Goal: Navigation & Orientation: Understand site structure

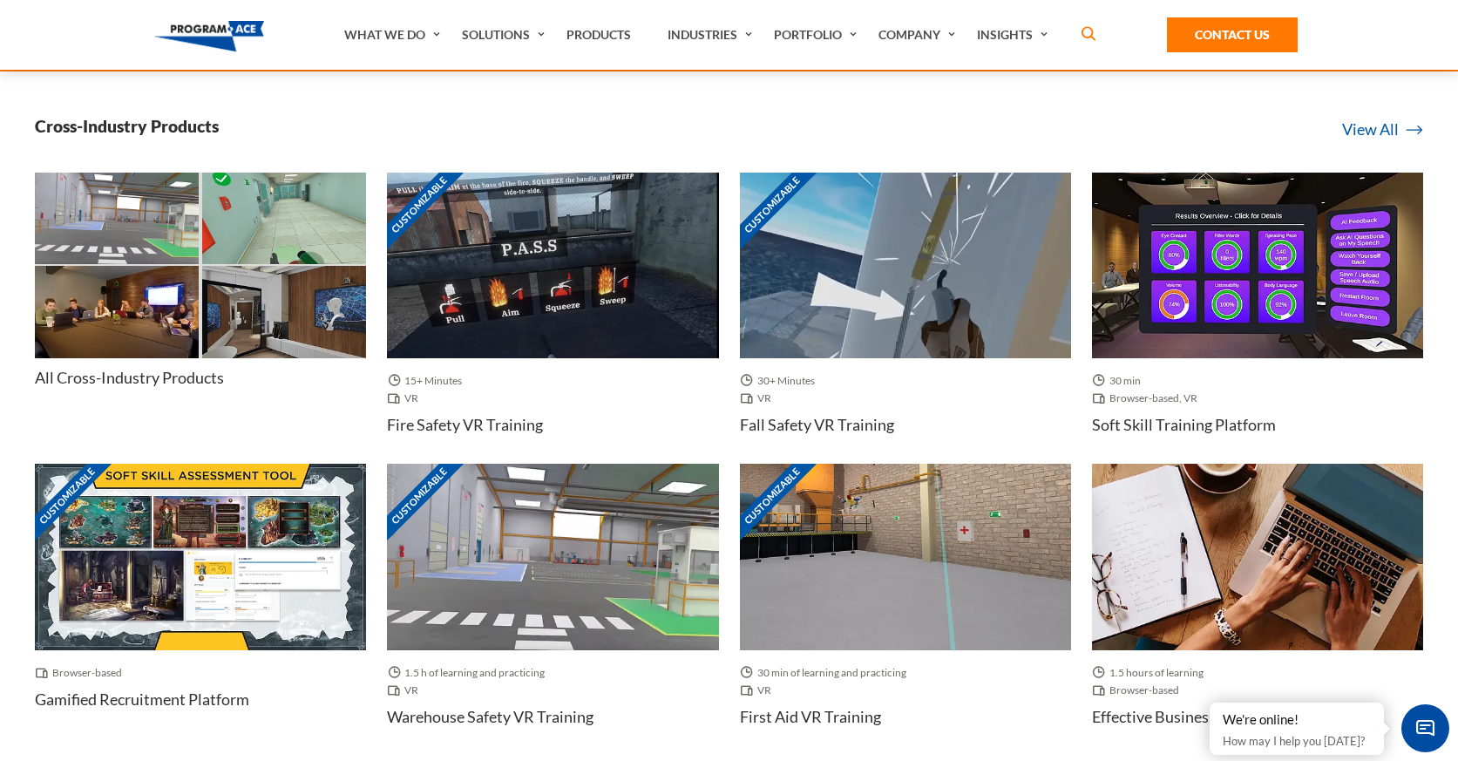
scroll to position [564, 0]
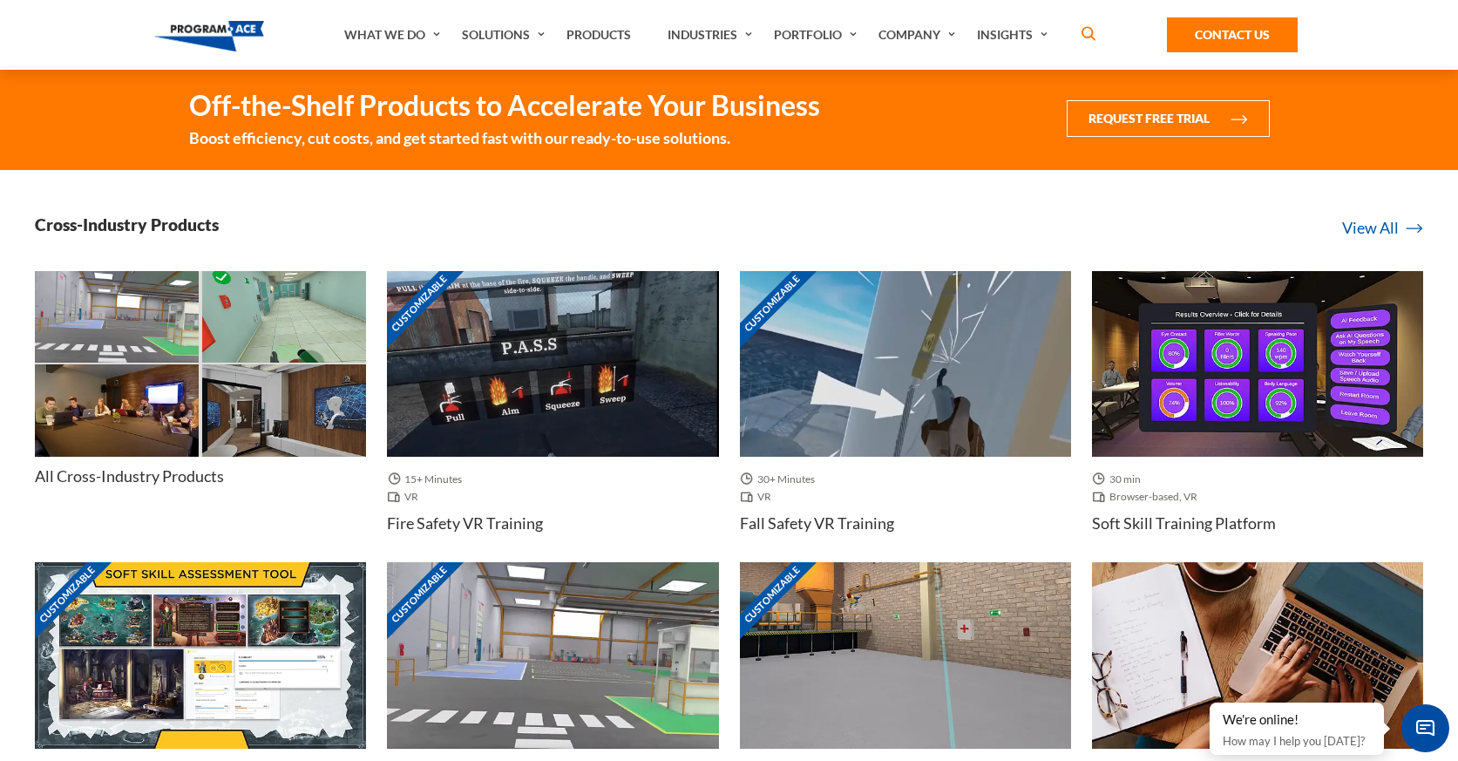
click at [194, 476] on h4 "All Cross-Industry Products" at bounding box center [129, 476] width 189 height 22
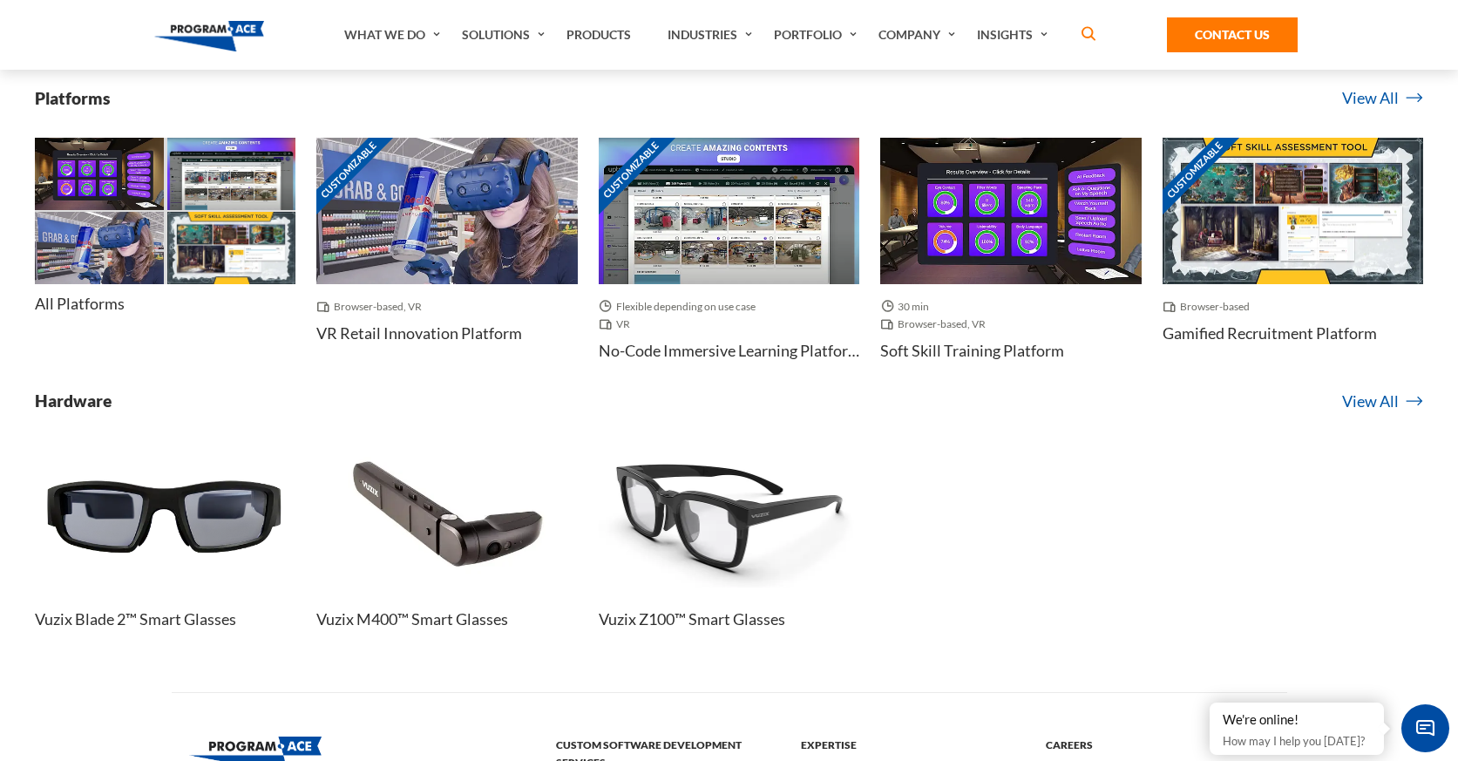
scroll to position [8583, 0]
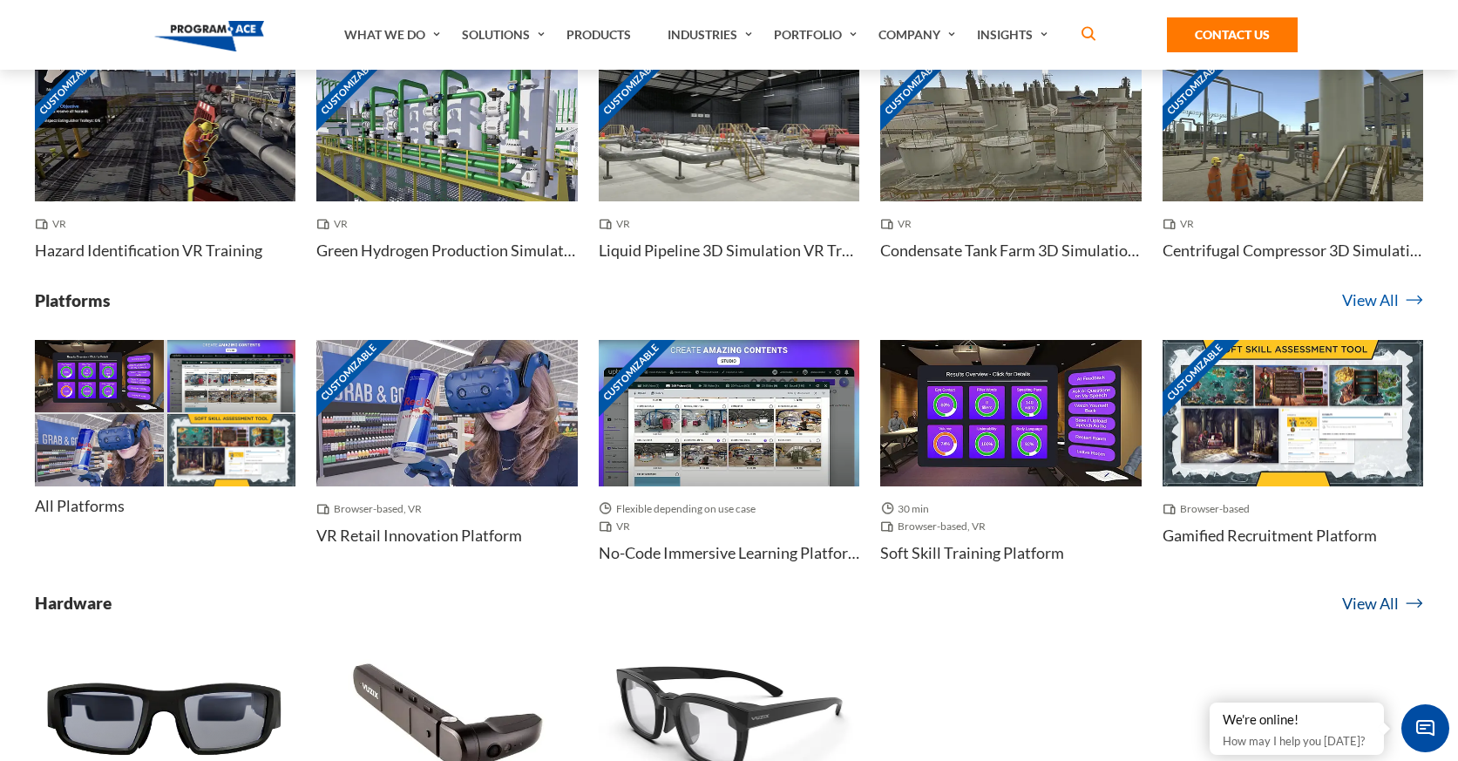
click at [1355, 601] on link "View All" at bounding box center [1382, 604] width 81 height 24
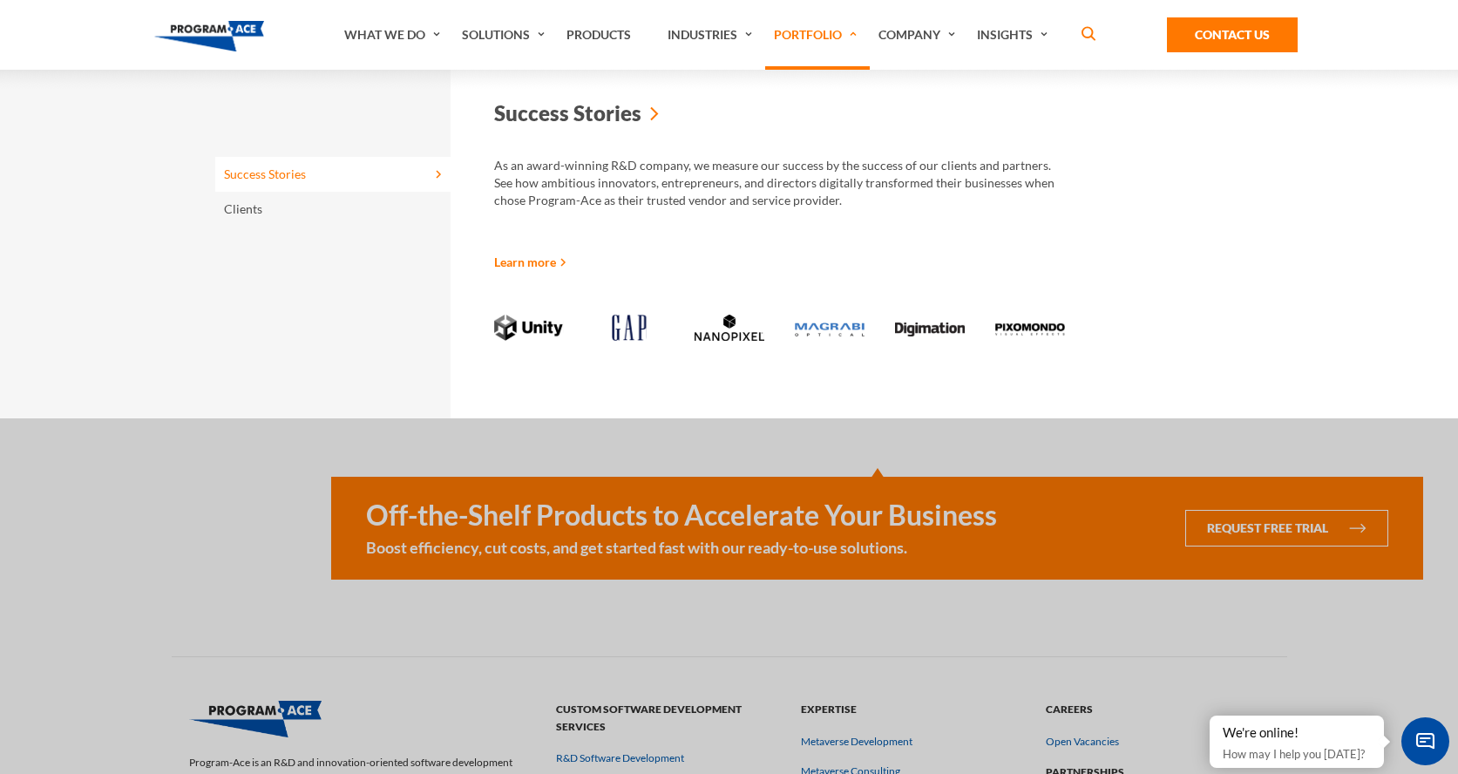
click at [816, 38] on link "Portfolio" at bounding box center [817, 35] width 105 height 70
click at [654, 117] on icon at bounding box center [654, 113] width 9 height 87
